Goal: Task Accomplishment & Management: Use online tool/utility

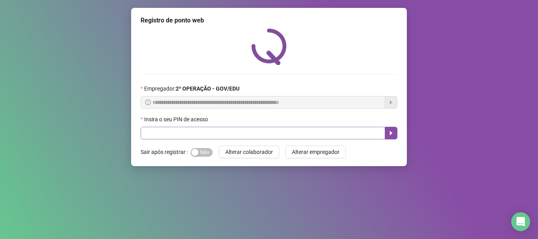
drag, startPoint x: 206, startPoint y: 126, endPoint x: 209, endPoint y: 129, distance: 4.2
click at [208, 126] on div "Insira o seu PIN de acesso" at bounding box center [269, 121] width 257 height 12
click at [207, 130] on input "text" at bounding box center [263, 133] width 245 height 13
type input "*****"
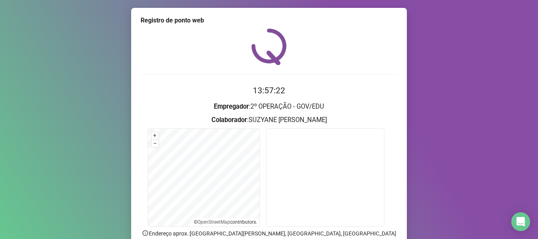
scroll to position [35, 0]
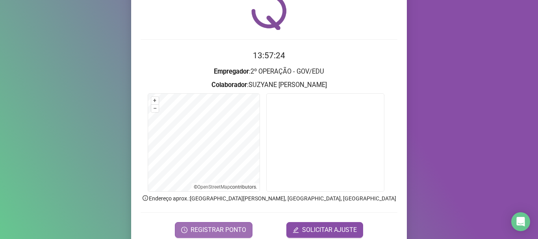
click at [230, 228] on span "REGISTRAR PONTO" at bounding box center [219, 229] width 56 height 9
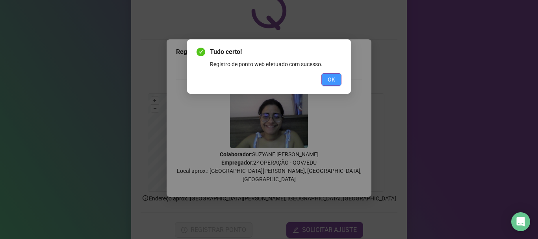
click at [327, 78] on button "OK" at bounding box center [331, 79] width 20 height 13
